Goal: Information Seeking & Learning: Learn about a topic

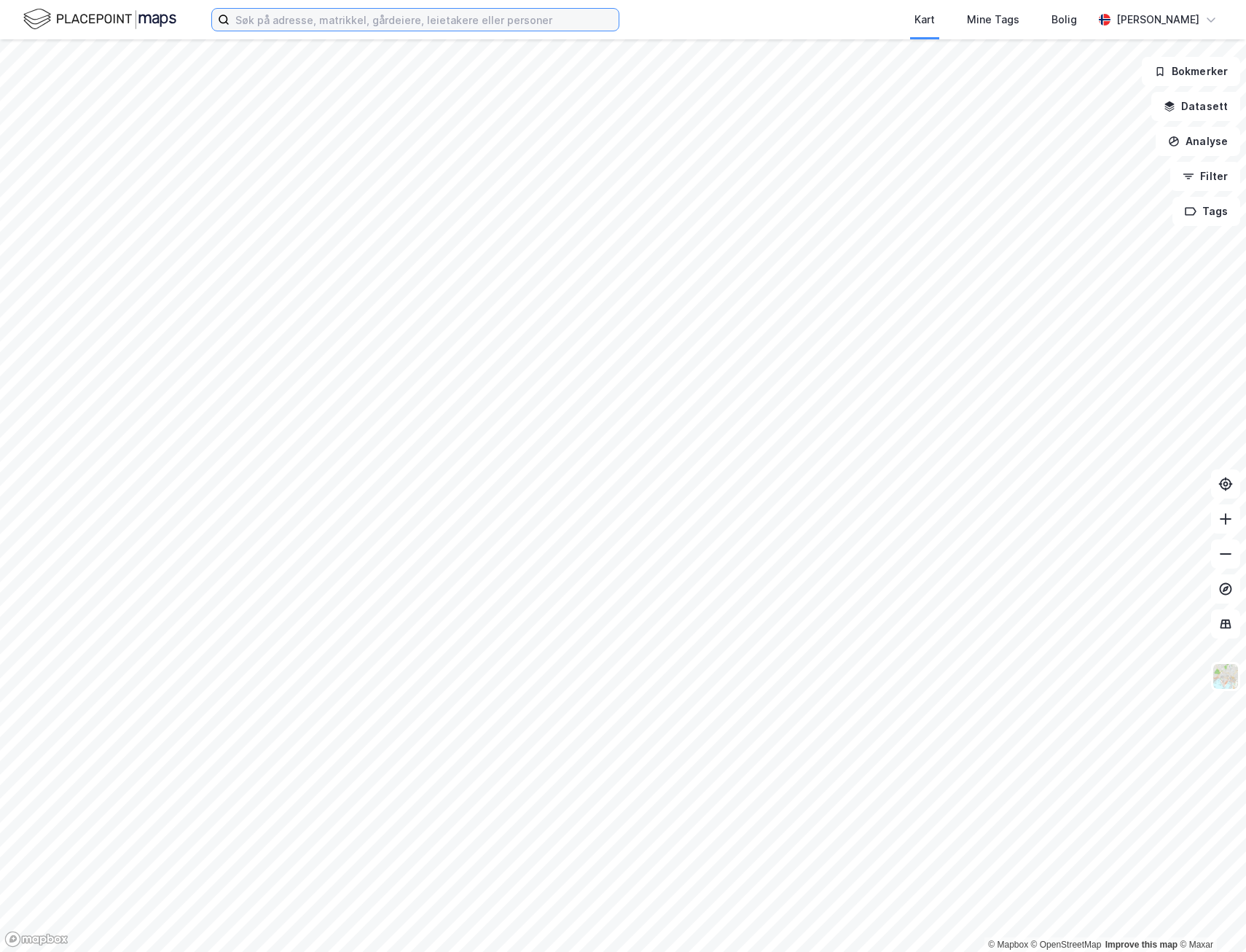
click at [316, 20] on input at bounding box center [424, 19] width 389 height 22
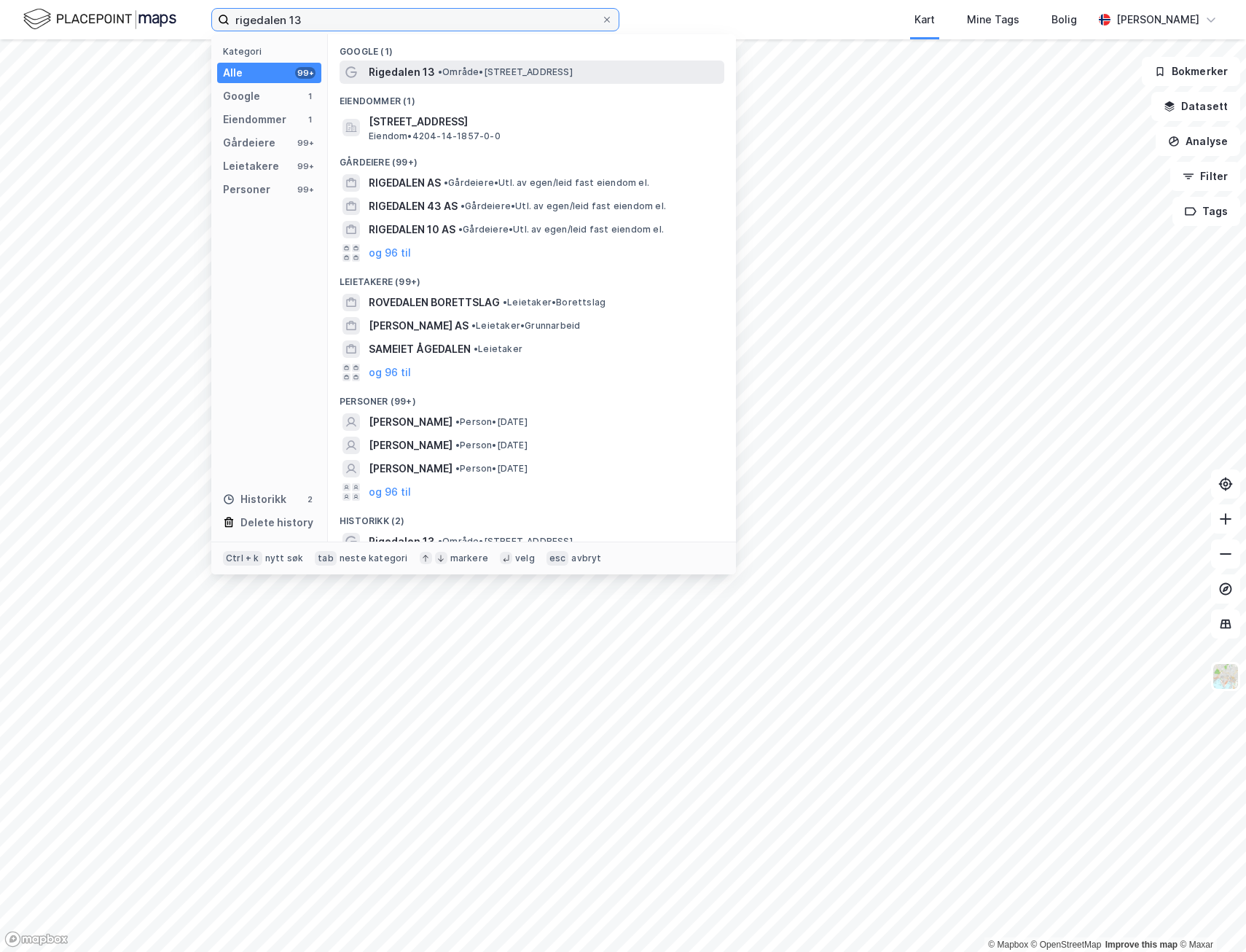
type input "rigedalen 13"
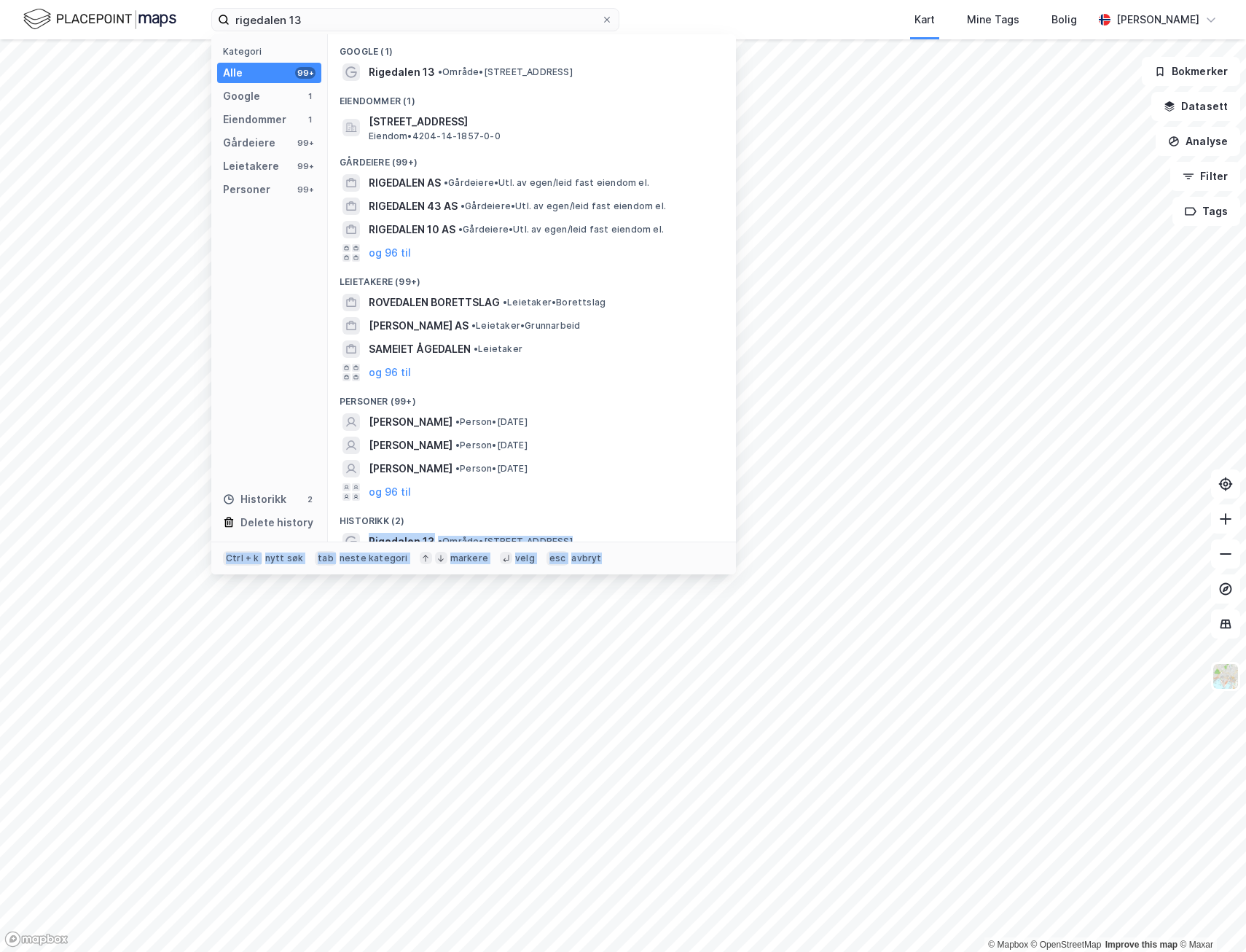
scroll to position [47, 0]
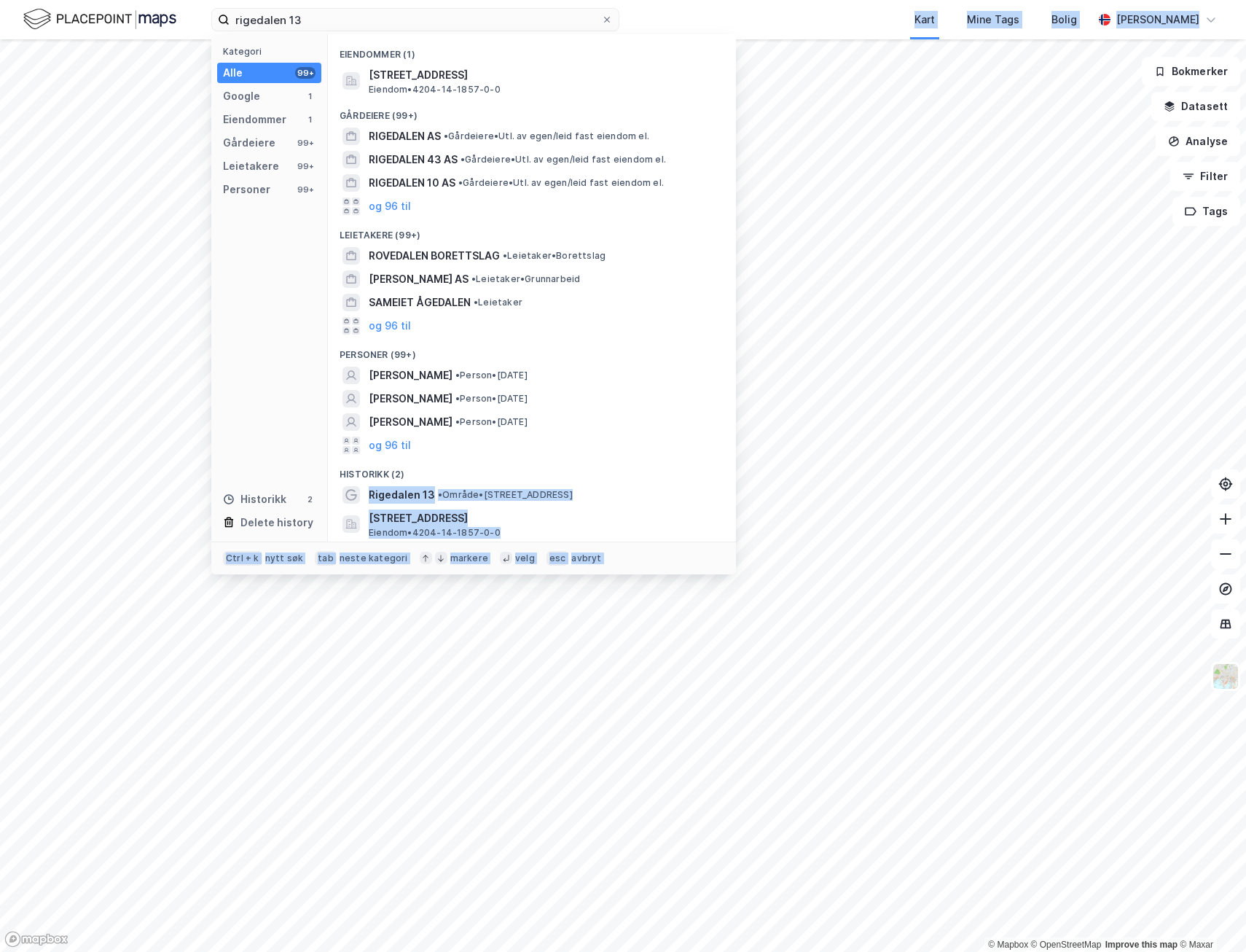
click at [844, 753] on div "rigedalen 13 Kategori Alle 99+ Google 1 Eiendommer 1 Gårdeiere 99+ Leietakere 9…" at bounding box center [623, 476] width 1246 height 952
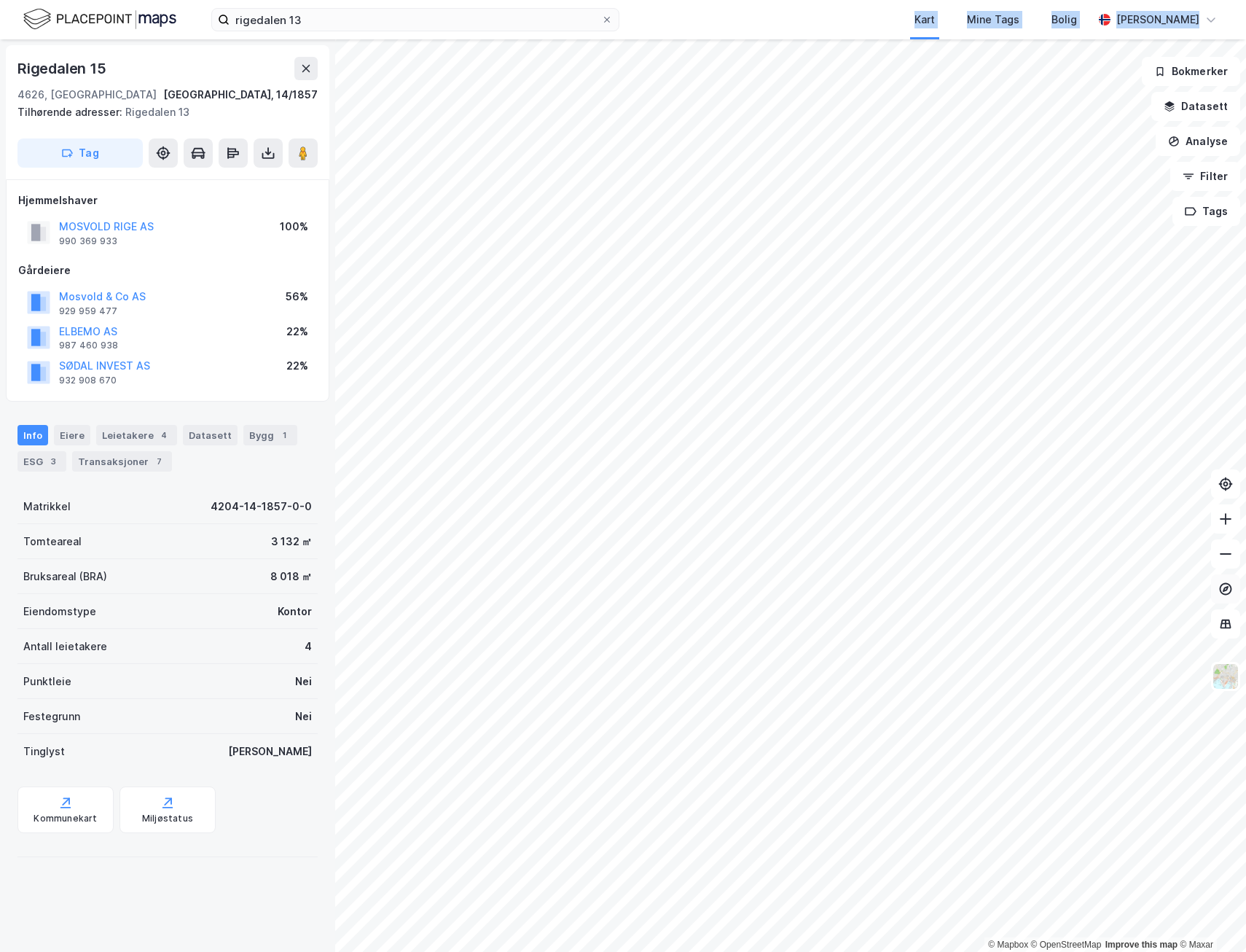
click at [1224, 583] on icon at bounding box center [1226, 589] width 13 height 13
click at [1192, 110] on button "Datasett" at bounding box center [1195, 106] width 89 height 29
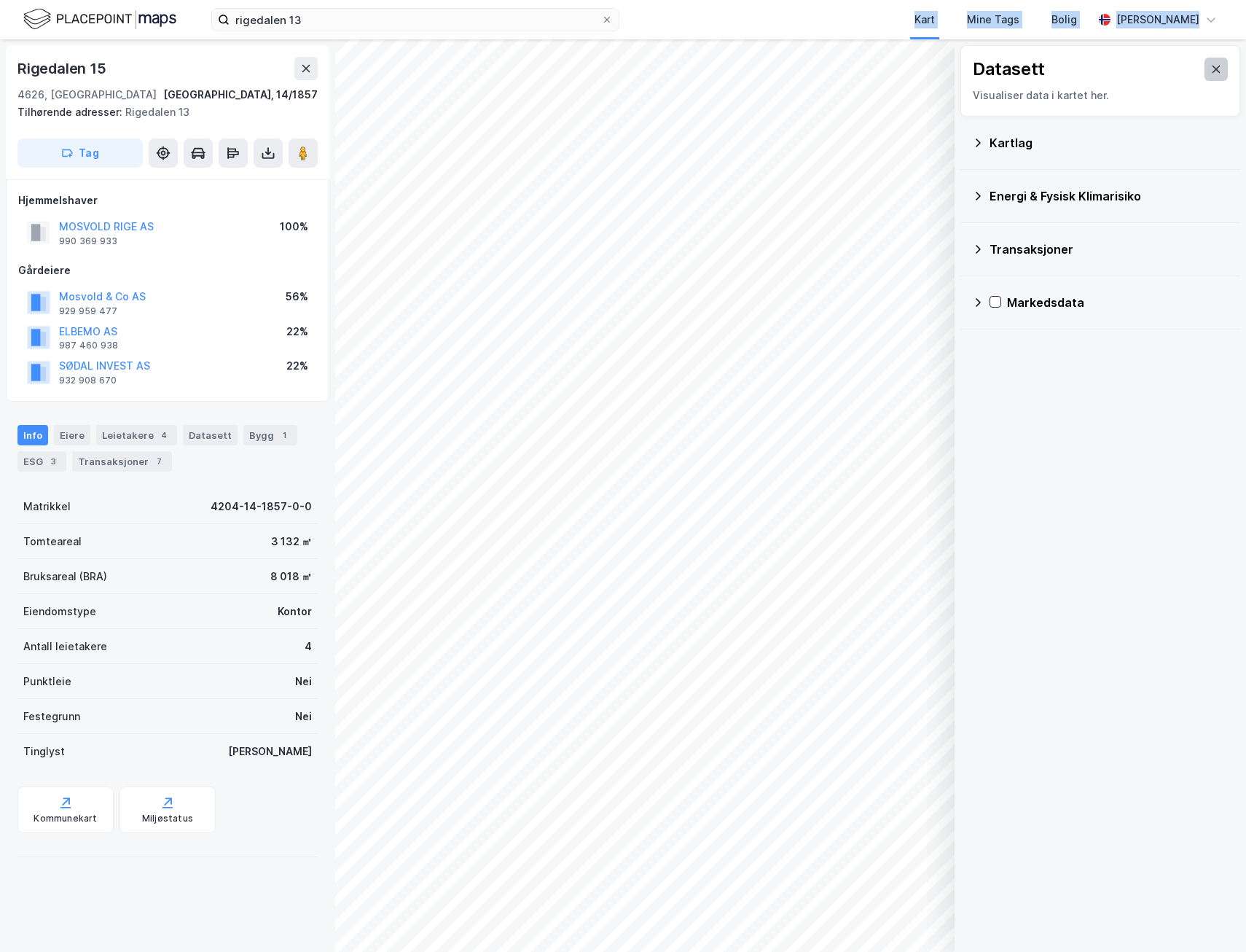
click at [1213, 70] on icon at bounding box center [1216, 69] width 8 height 8
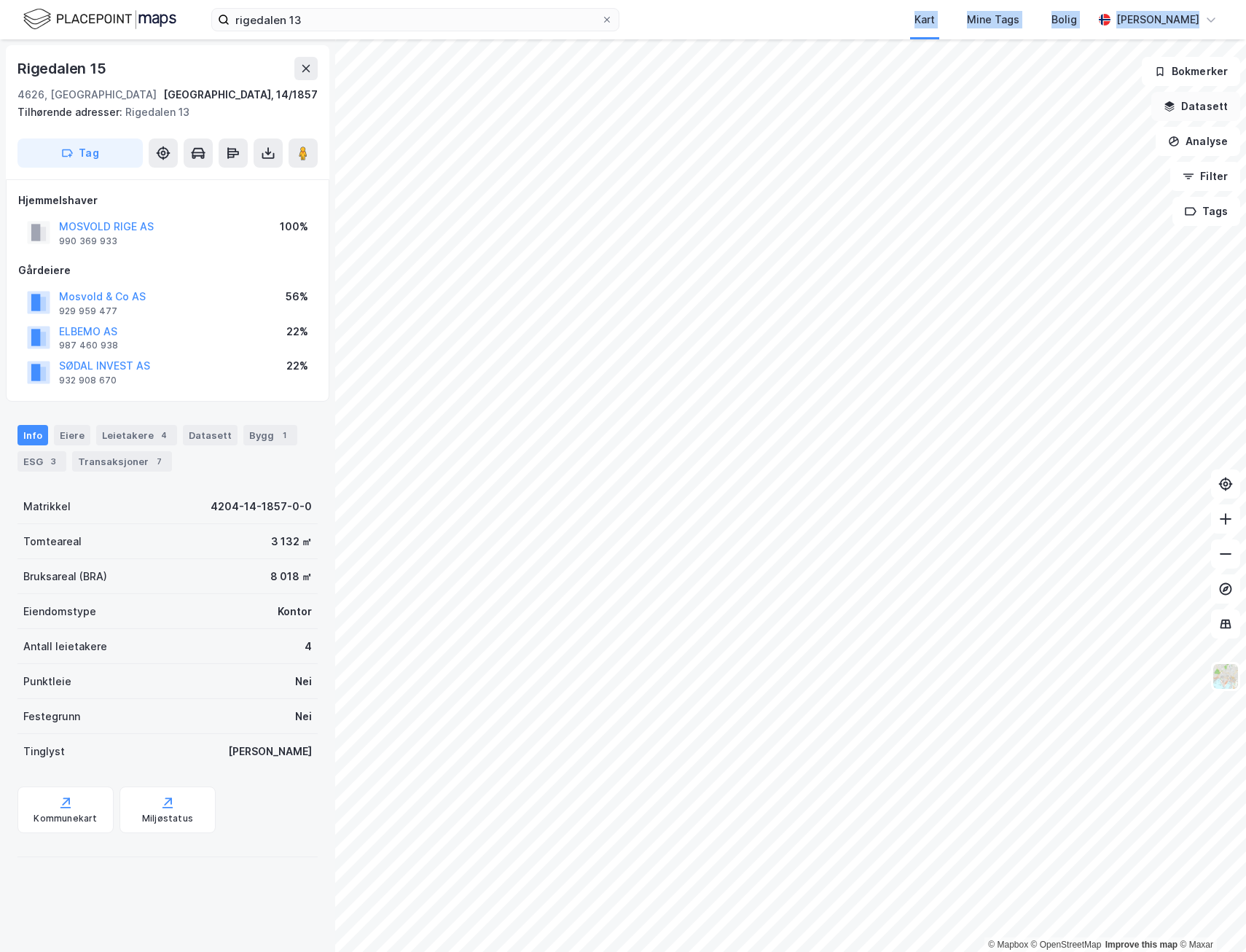
click at [1193, 107] on button "Datasett" at bounding box center [1195, 106] width 89 height 29
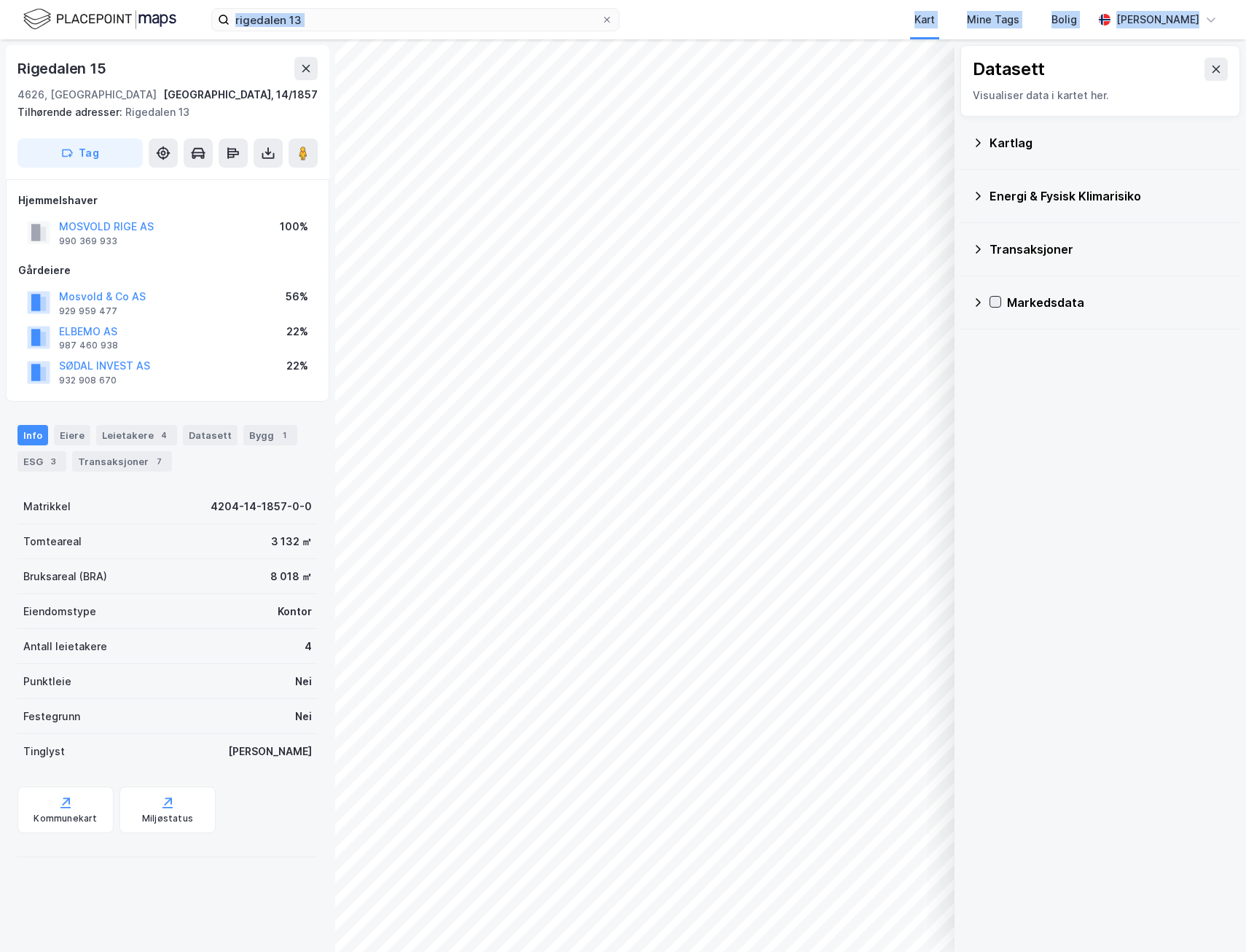
click at [998, 302] on icon at bounding box center [995, 302] width 8 height 5
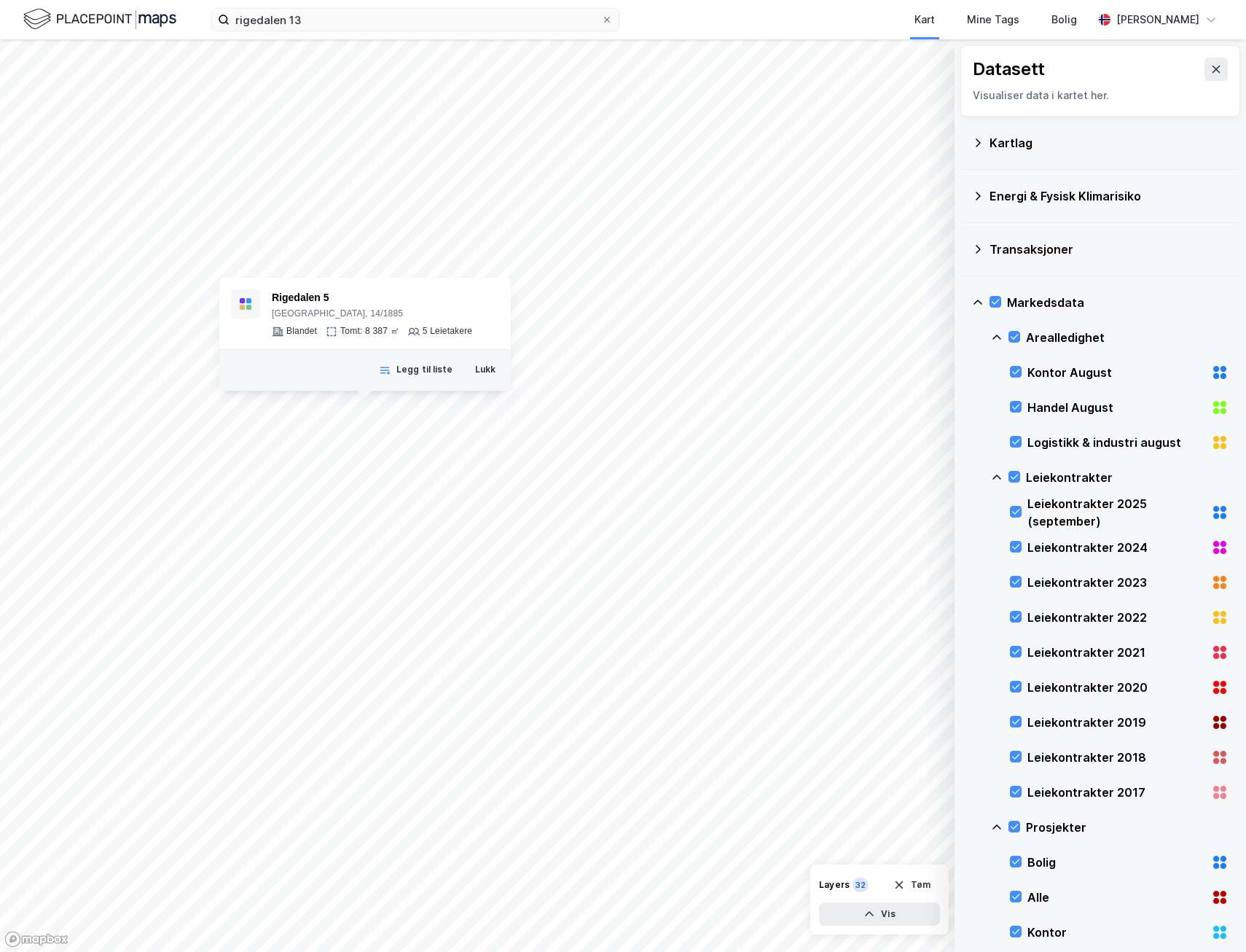
click at [980, 131] on div "Kartlag" at bounding box center [1100, 142] width 257 height 35
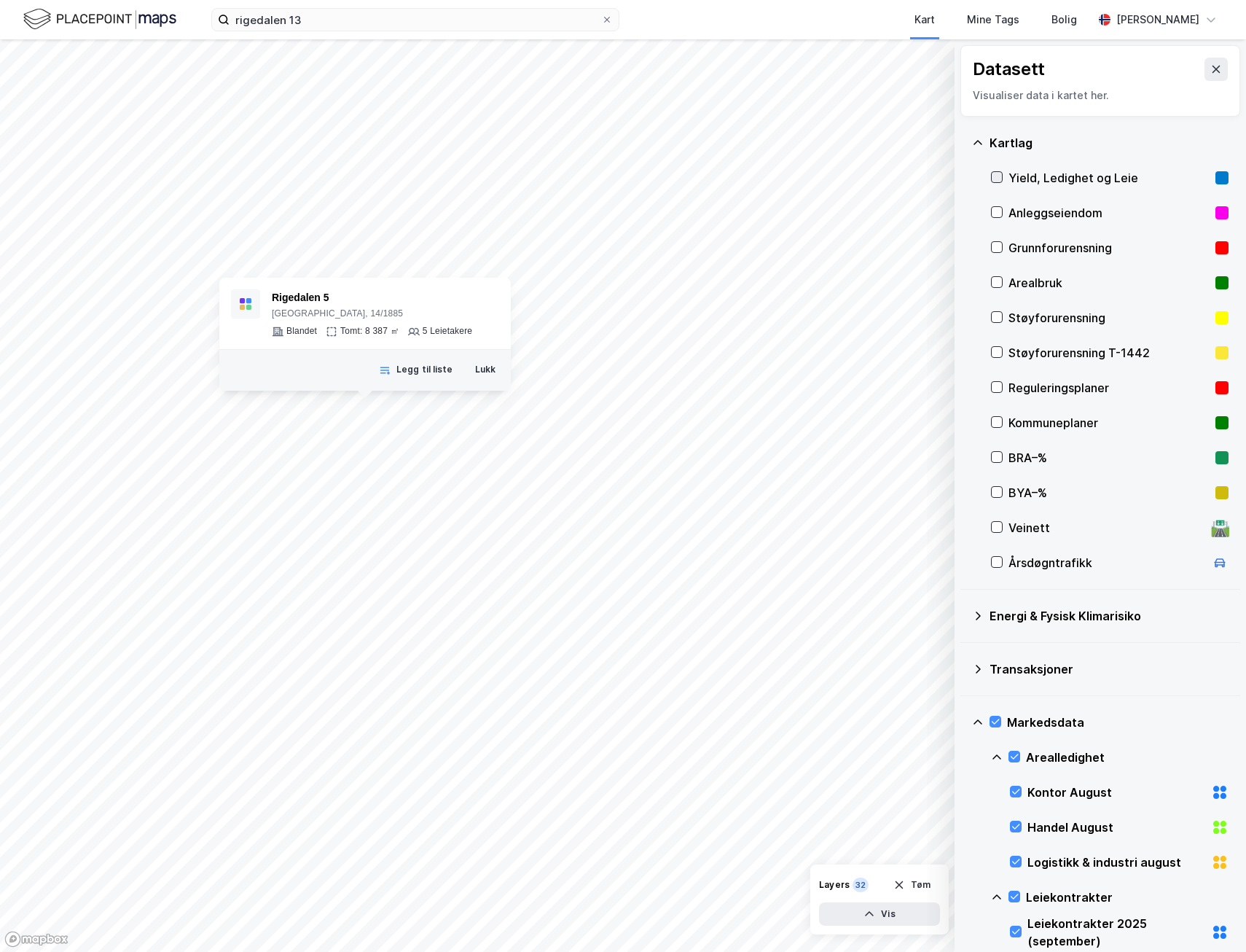
click at [995, 177] on icon at bounding box center [997, 177] width 10 height 10
